Goal: Transaction & Acquisition: Purchase product/service

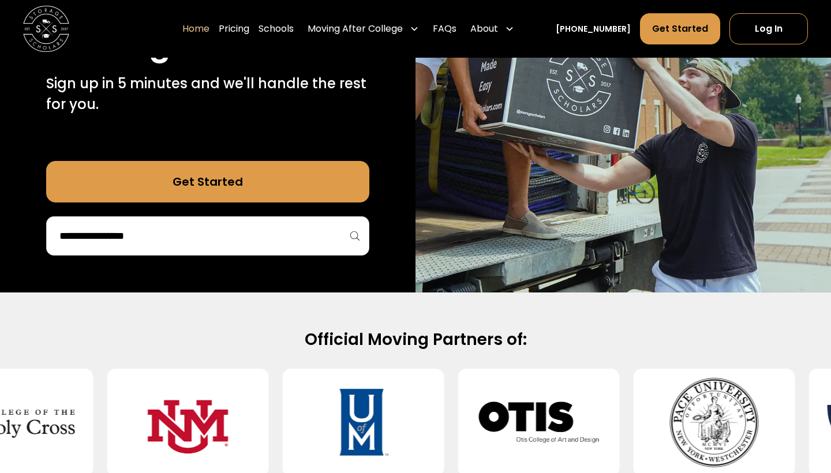
scroll to position [246, 0]
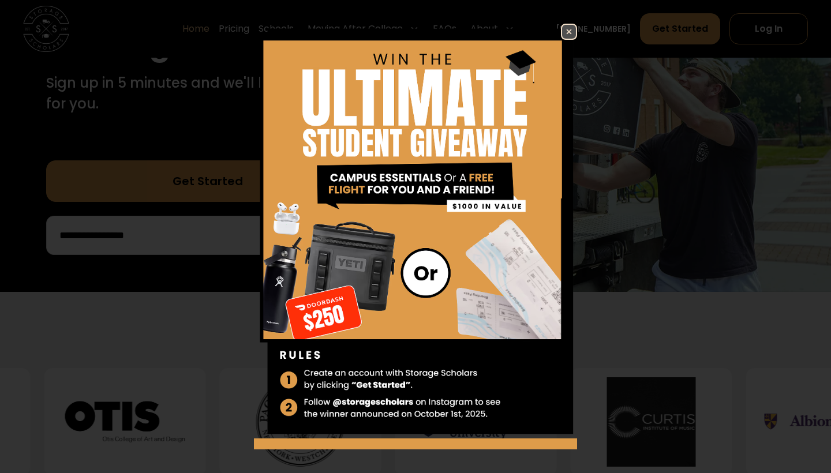
click at [566, 39] on link at bounding box center [569, 32] width 16 height 16
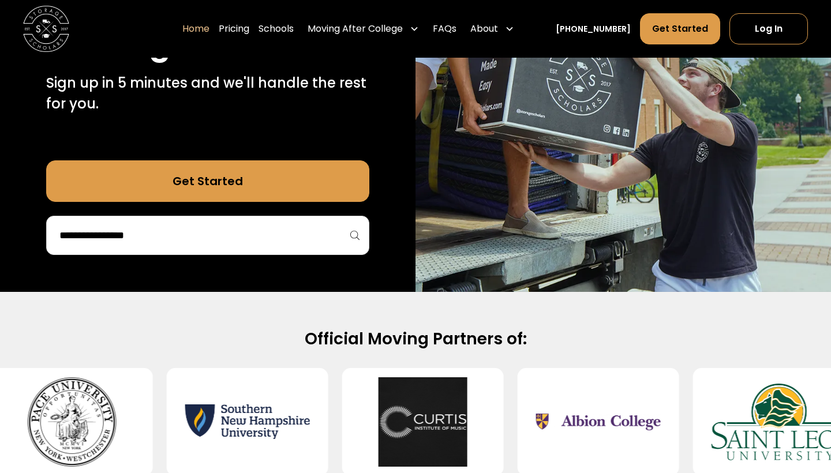
click at [163, 221] on div at bounding box center [207, 235] width 323 height 39
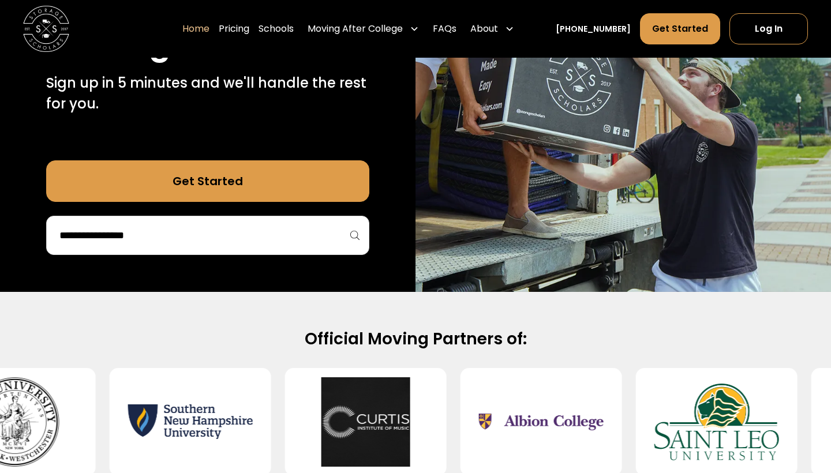
click at [173, 223] on div at bounding box center [207, 235] width 323 height 39
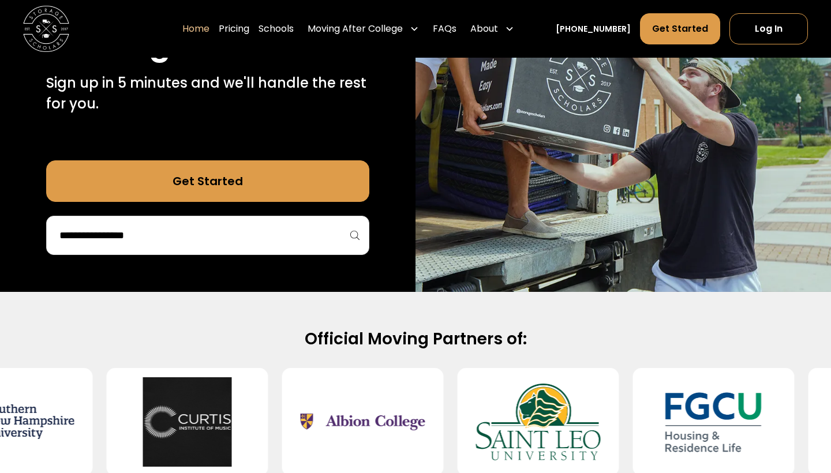
click at [121, 235] on input "search" at bounding box center [207, 236] width 299 height 20
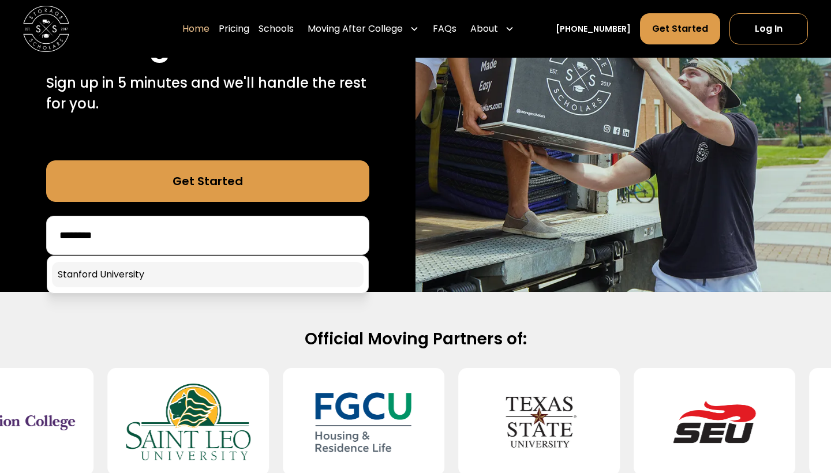
type input "********"
click at [116, 278] on link at bounding box center [208, 274] width 312 height 25
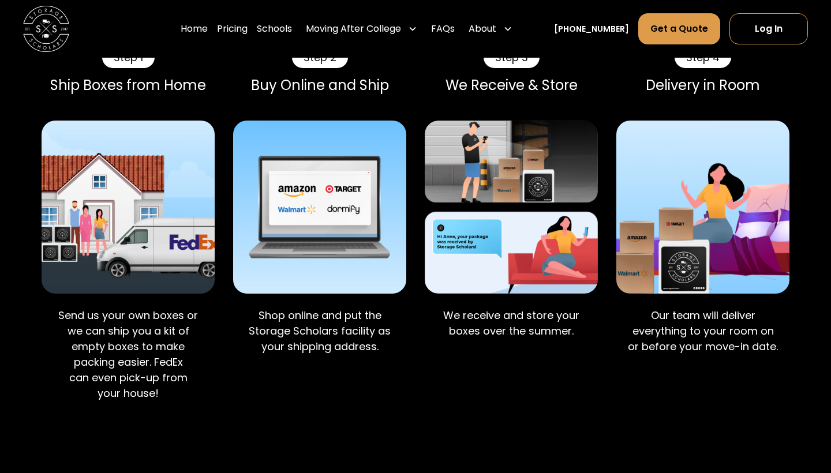
scroll to position [748, 0]
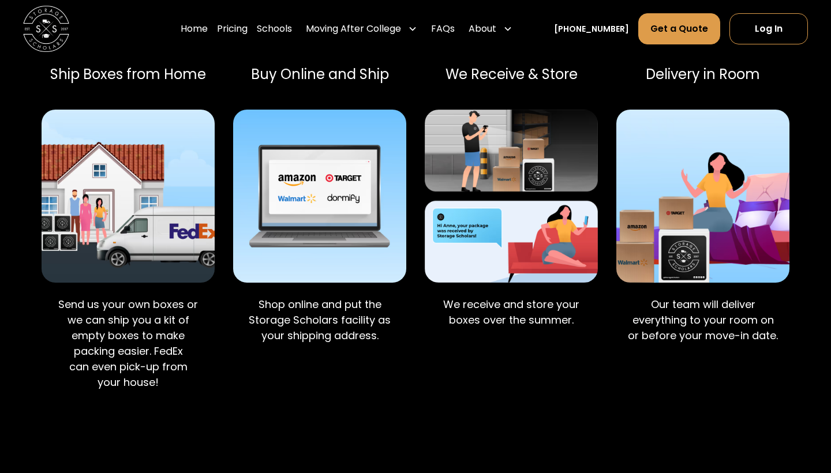
click at [292, 227] on img at bounding box center [319, 196] width 173 height 173
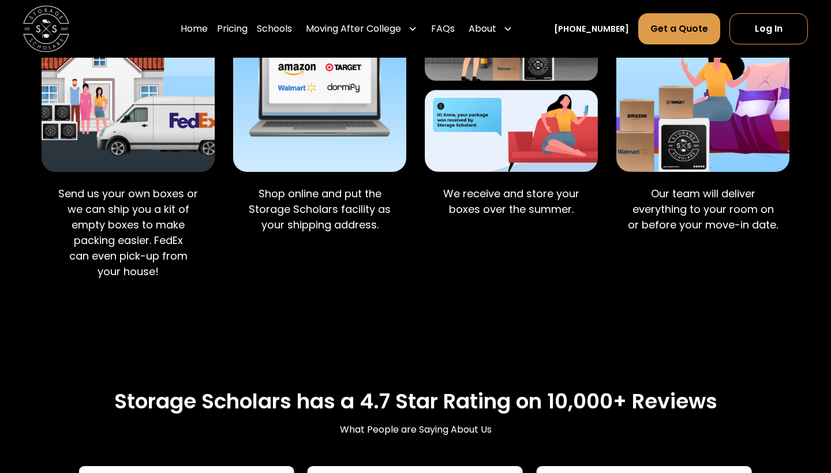
scroll to position [853, 0]
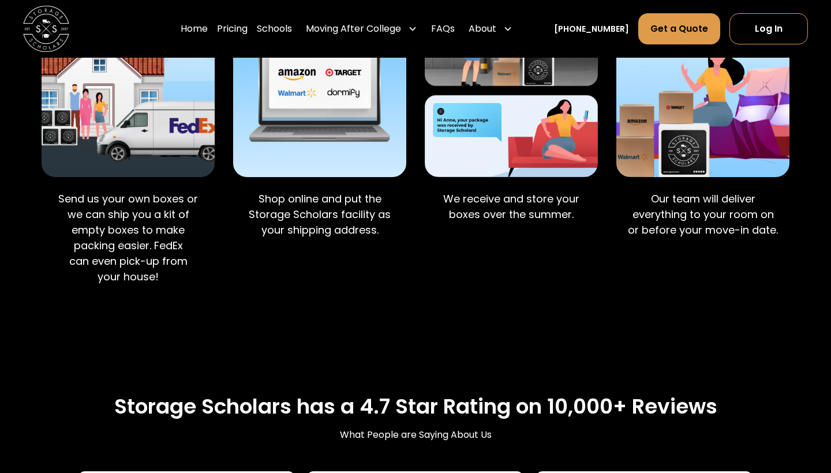
click at [355, 177] on img at bounding box center [319, 90] width 173 height 173
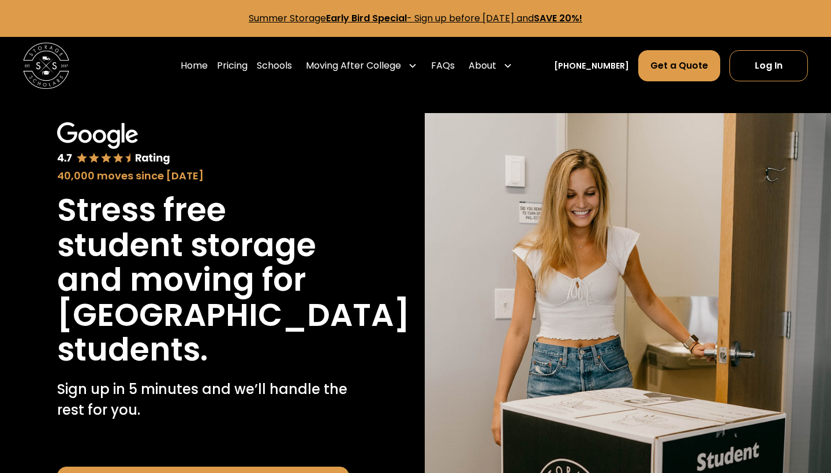
scroll to position [0, 0]
click at [248, 69] on link "Pricing" at bounding box center [232, 66] width 31 height 32
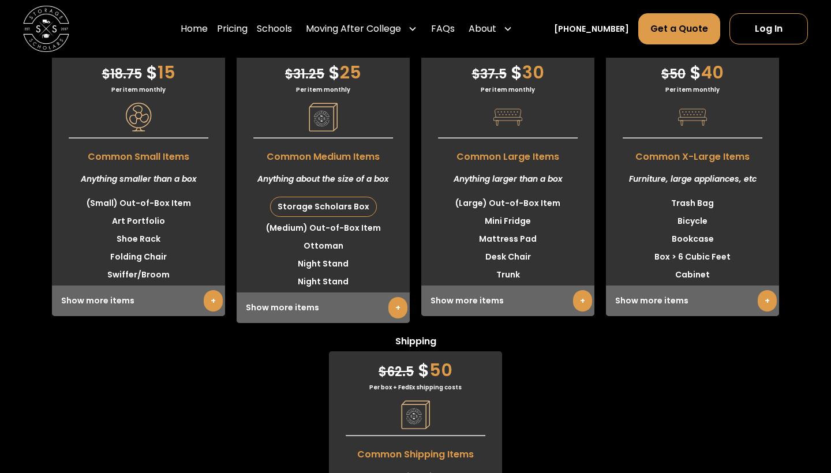
scroll to position [2886, 0]
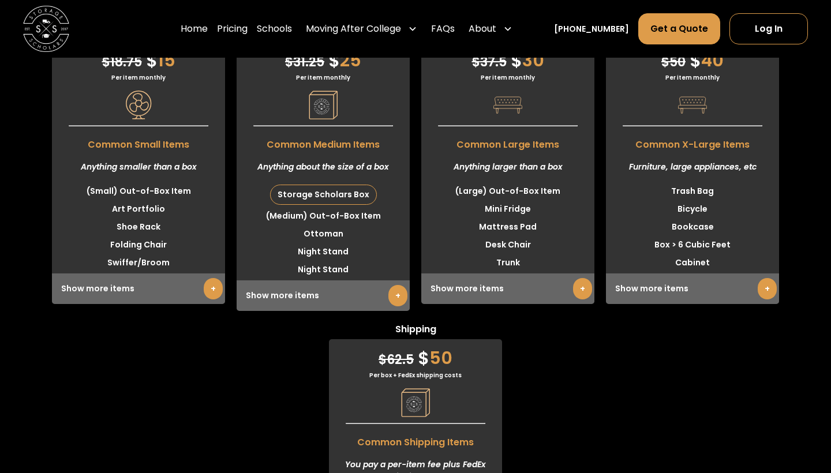
click at [336, 204] on div "Storage Scholars Box" at bounding box center [324, 194] width 106 height 19
click at [337, 204] on div "Storage Scholars Box" at bounding box center [324, 194] width 106 height 19
click at [396, 307] on link "+" at bounding box center [398, 295] width 19 height 21
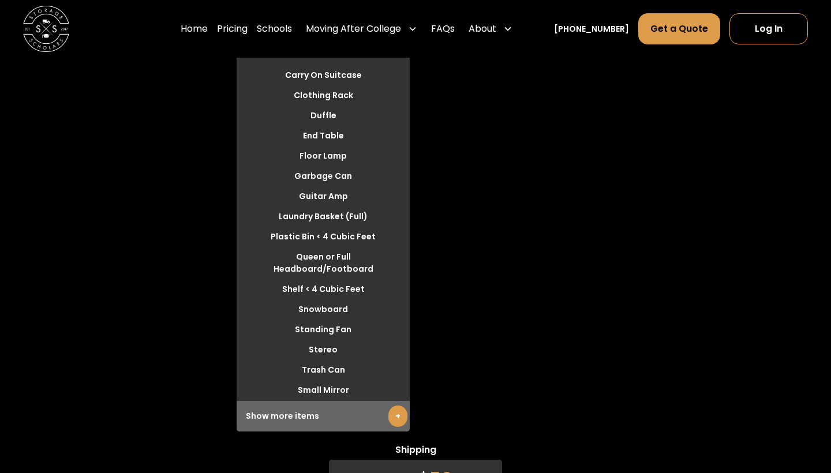
scroll to position [3303, 0]
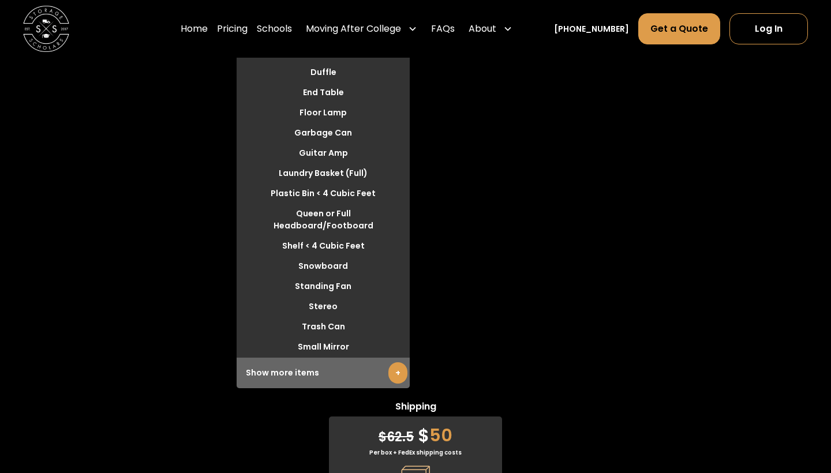
click at [319, 389] on div "Show more items +" at bounding box center [323, 373] width 173 height 31
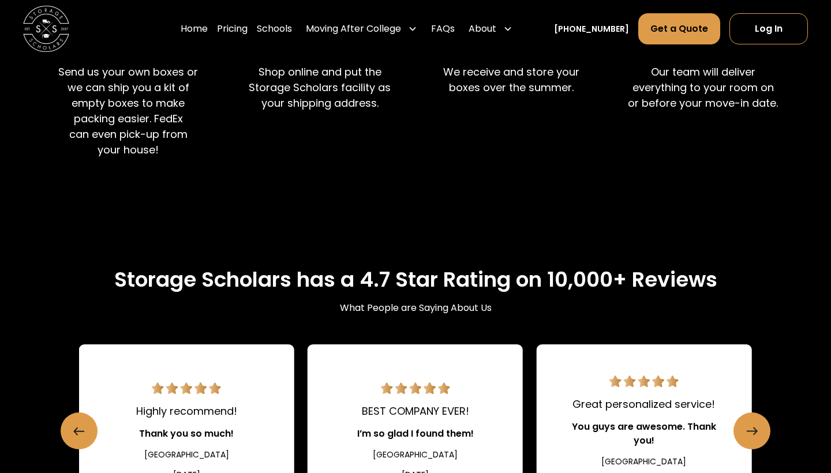
scroll to position [867, 0]
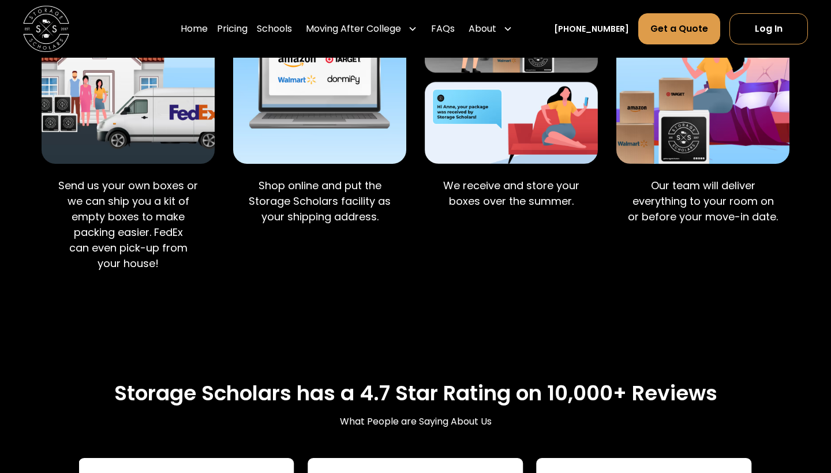
click at [742, 45] on div "Home Pricing Schools Moving After College Commercial Moving Post Grad Moving Ge…" at bounding box center [415, 29] width 785 height 58
click at [752, 32] on link "Log In" at bounding box center [769, 28] width 79 height 31
